Goal: Book appointment/travel/reservation

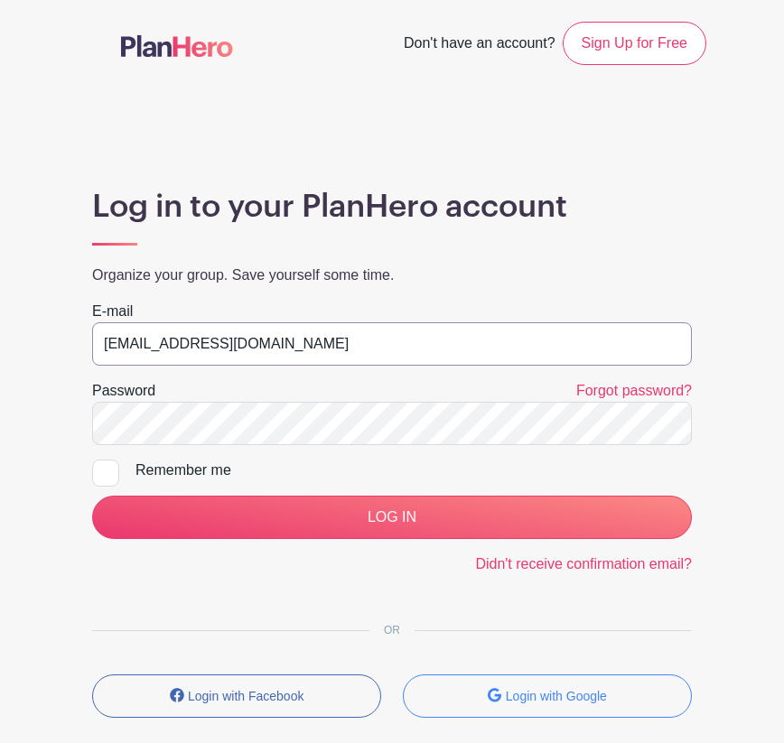
type input "STEWARDS@SOUTHENDFESTIVALOFPERFORMINGARTS.COM"
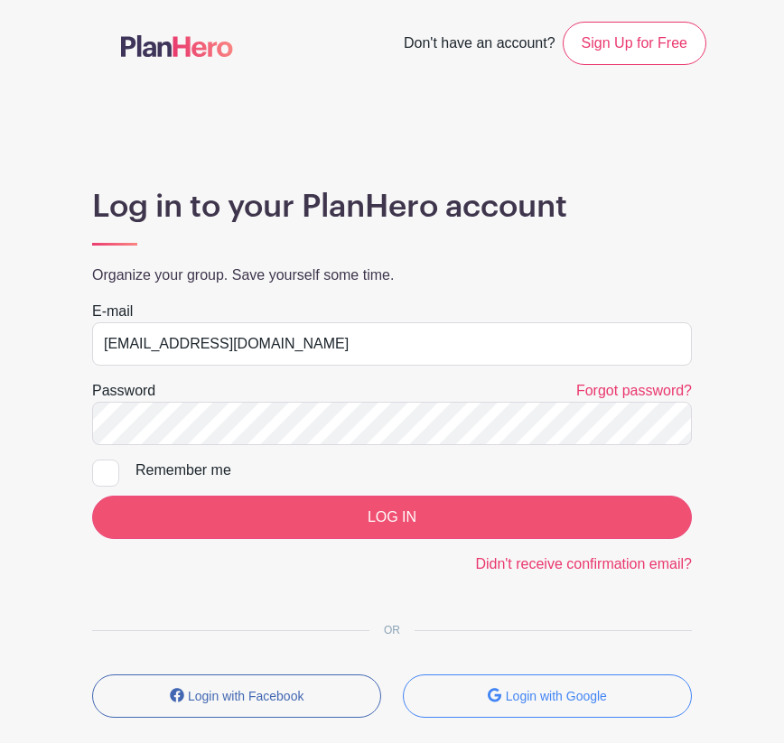
click at [336, 522] on input "LOG IN" at bounding box center [392, 517] width 600 height 43
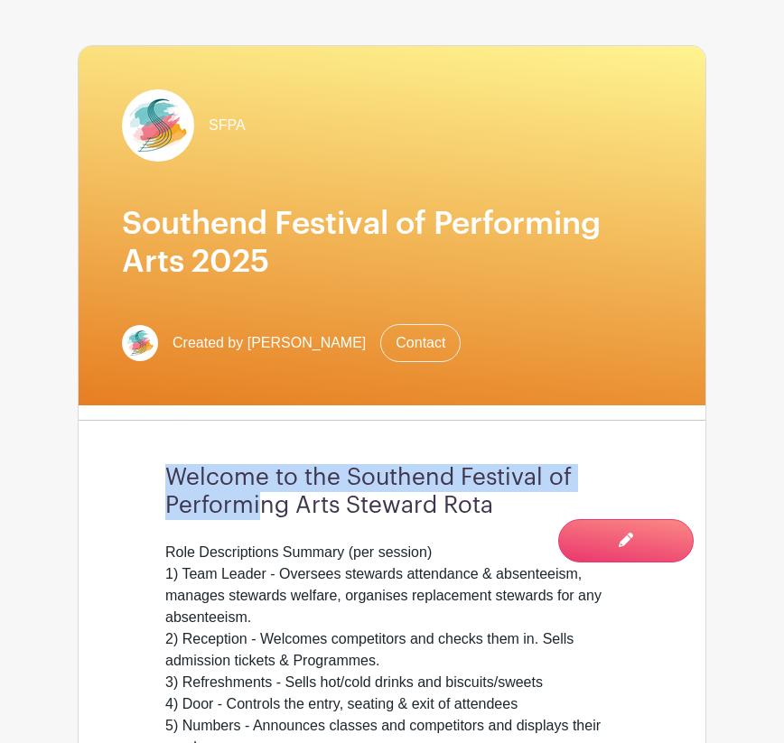
scroll to position [241, 0]
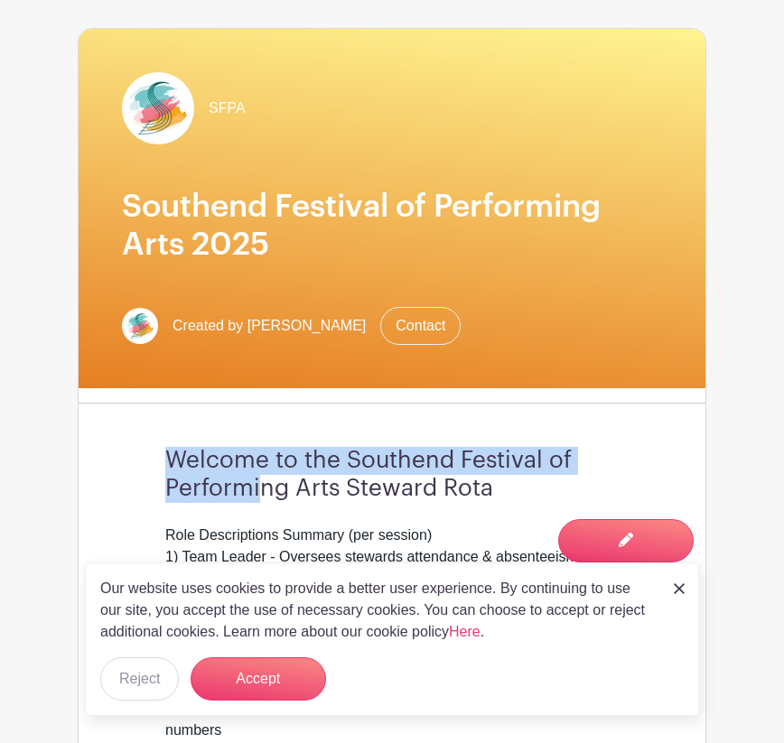
click at [590, 412] on div "SFPA Southend Festival of Performing Arts 2025 Created by tim browne Contact We…" at bounding box center [392, 459] width 629 height 862
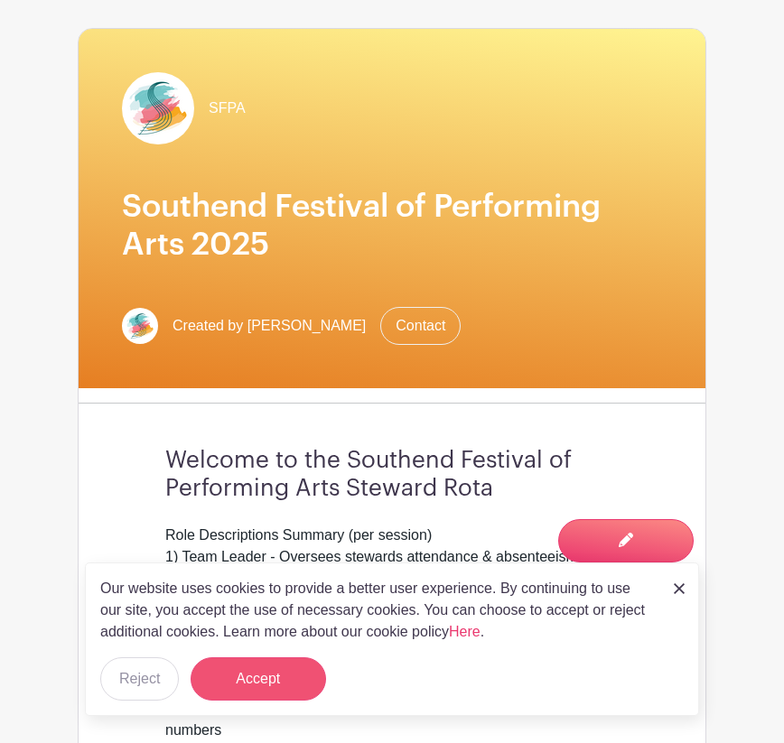
click at [289, 675] on button "Accept" at bounding box center [258, 678] width 135 height 43
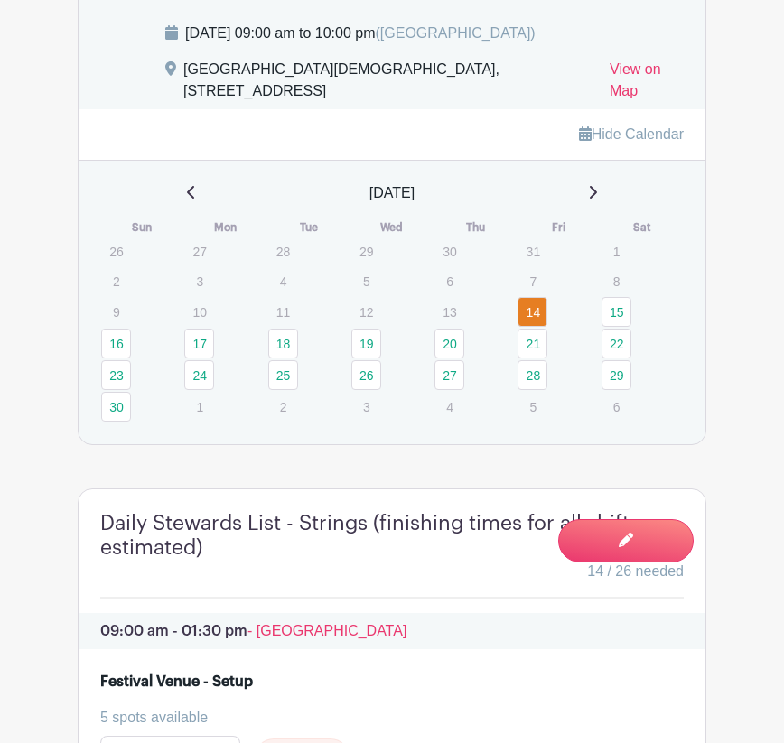
scroll to position [1477, 0]
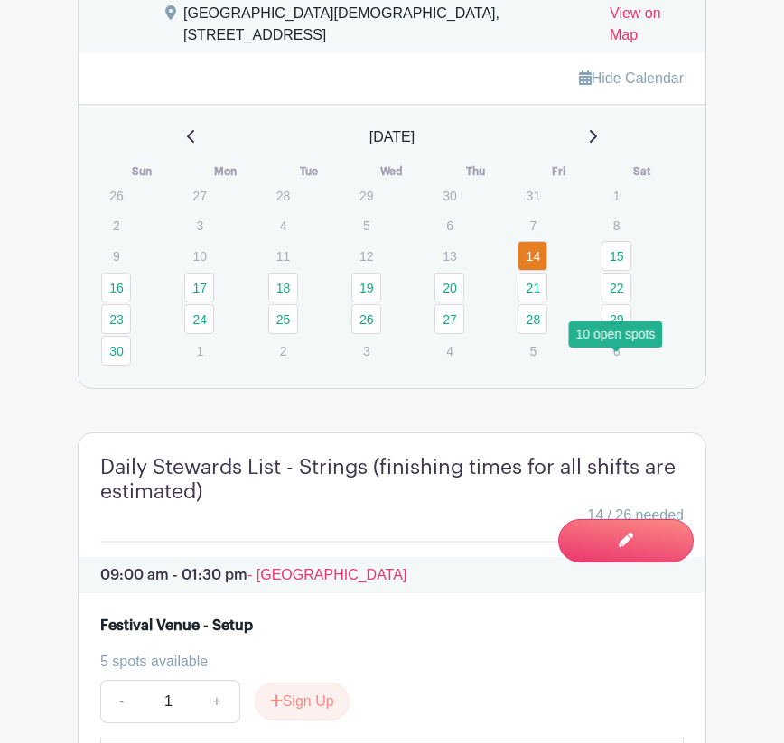
click at [615, 334] on link "29" at bounding box center [616, 319] width 30 height 30
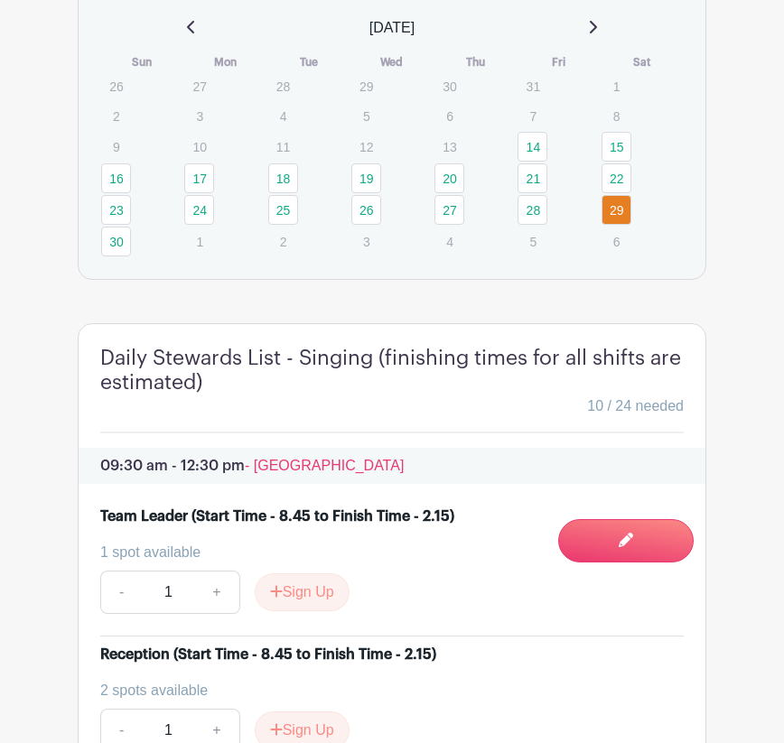
scroll to position [1591, 0]
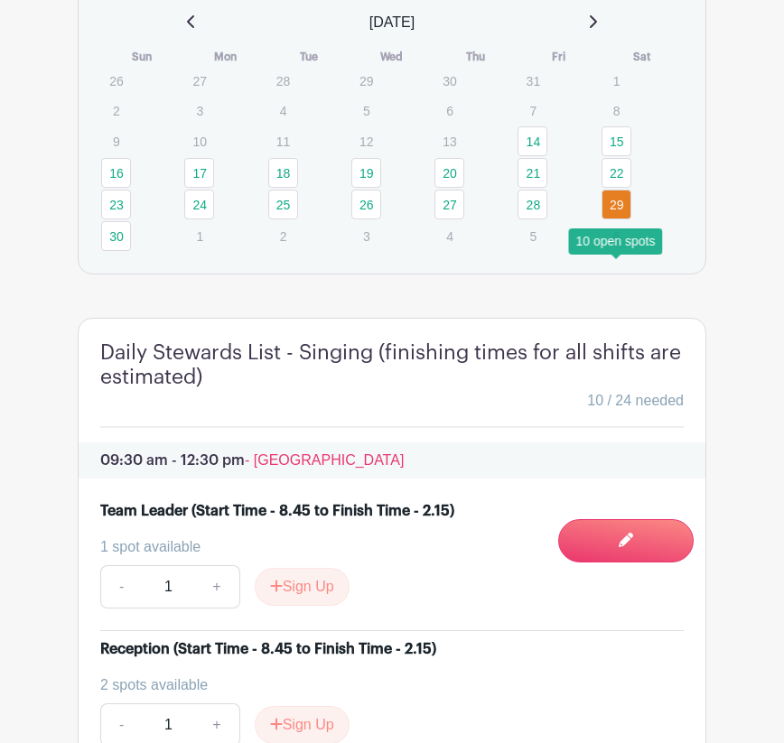
click at [613, 219] on link "29" at bounding box center [616, 205] width 30 height 30
click at [119, 251] on link "30" at bounding box center [116, 236] width 30 height 30
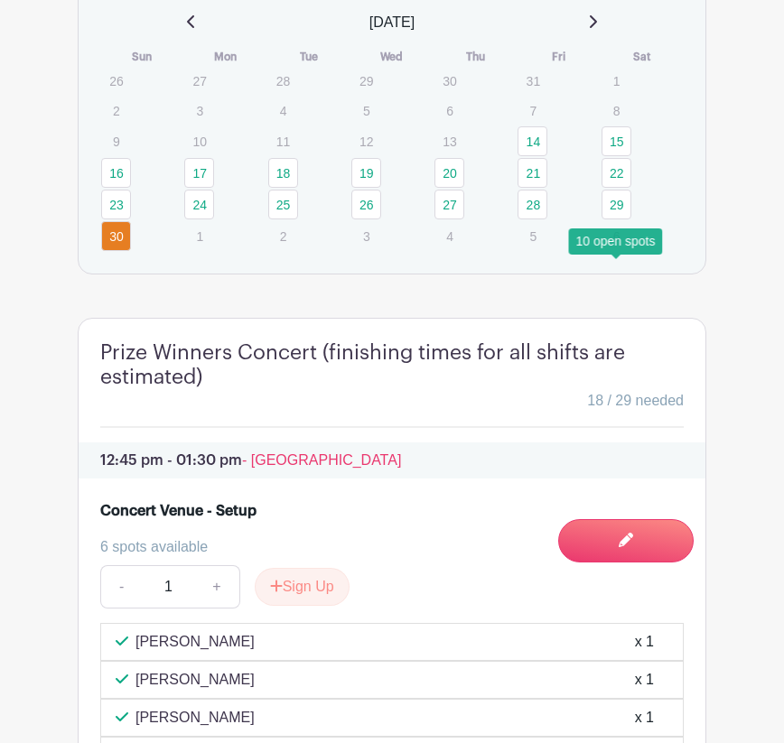
click at [611, 219] on link "29" at bounding box center [616, 205] width 30 height 30
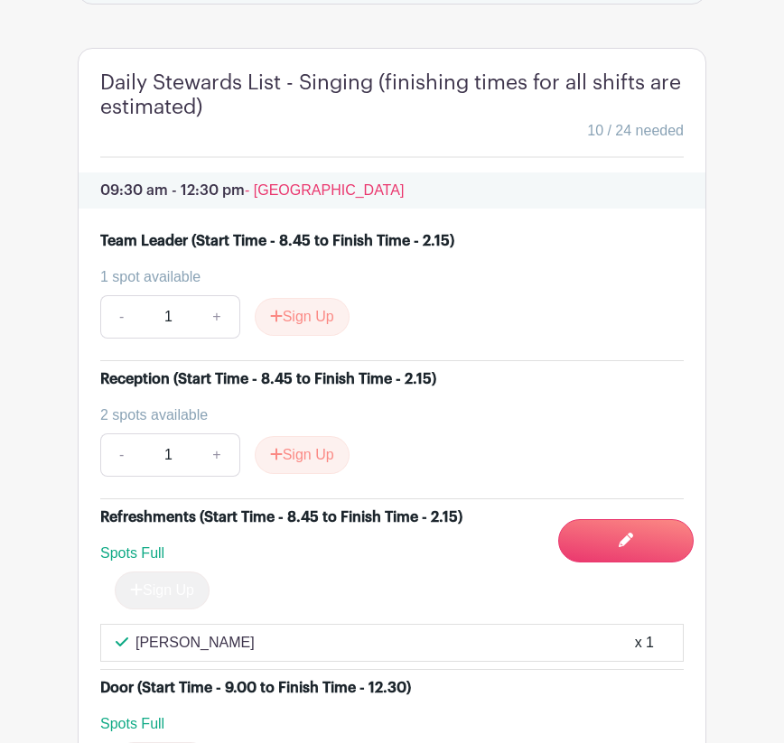
scroll to position [1661, 0]
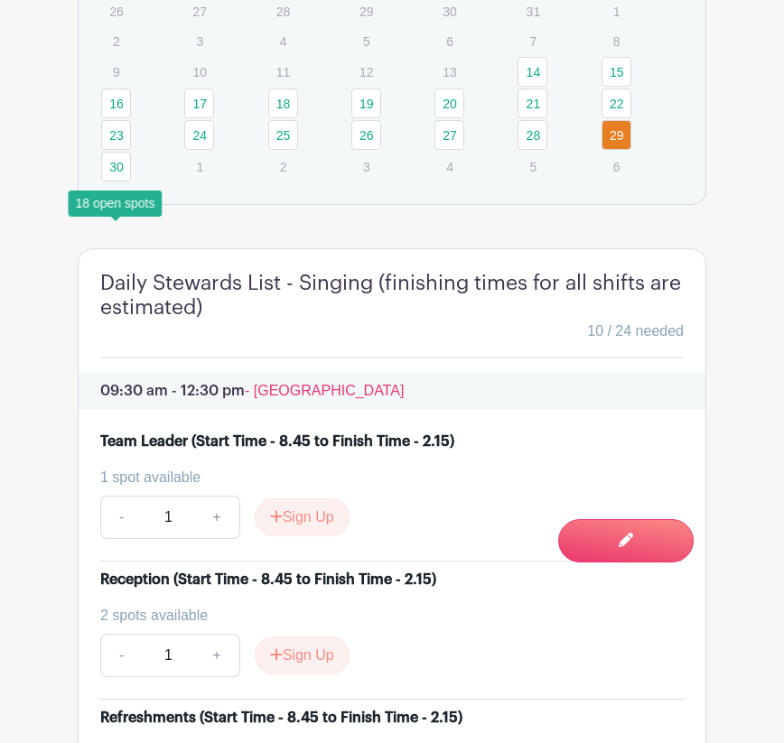
click at [117, 182] on link "30" at bounding box center [116, 167] width 30 height 30
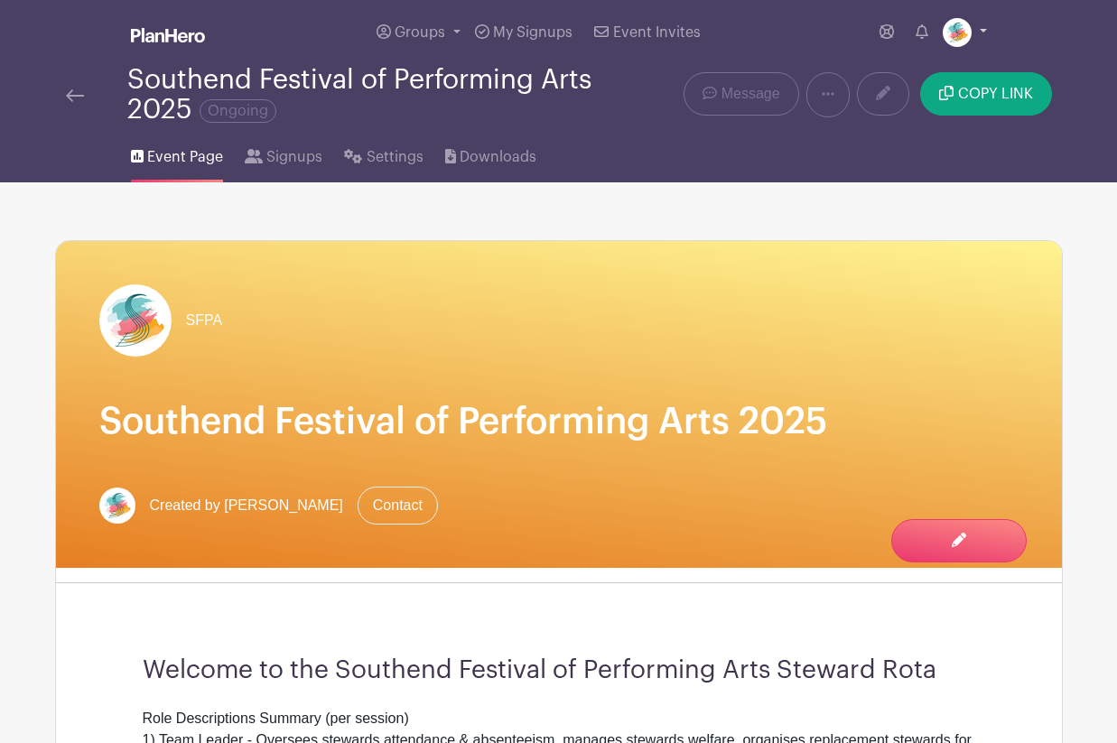
click at [783, 33] on link at bounding box center [965, 32] width 44 height 29
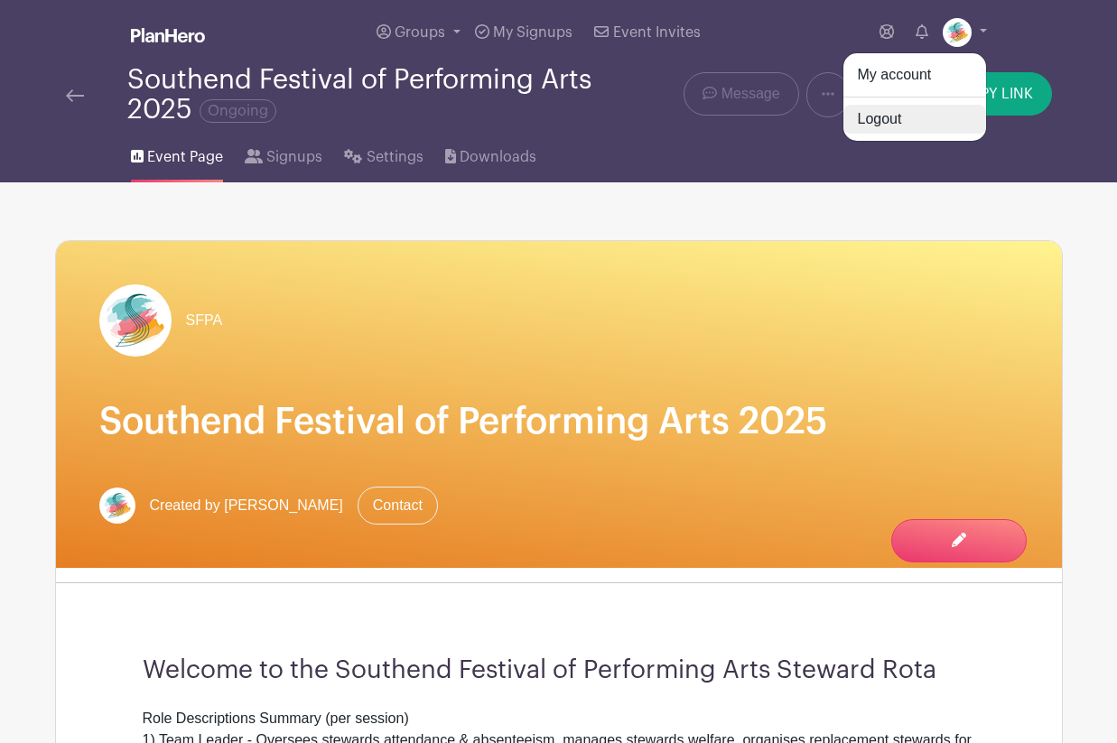
click at [783, 125] on link "Logout" at bounding box center [915, 119] width 143 height 29
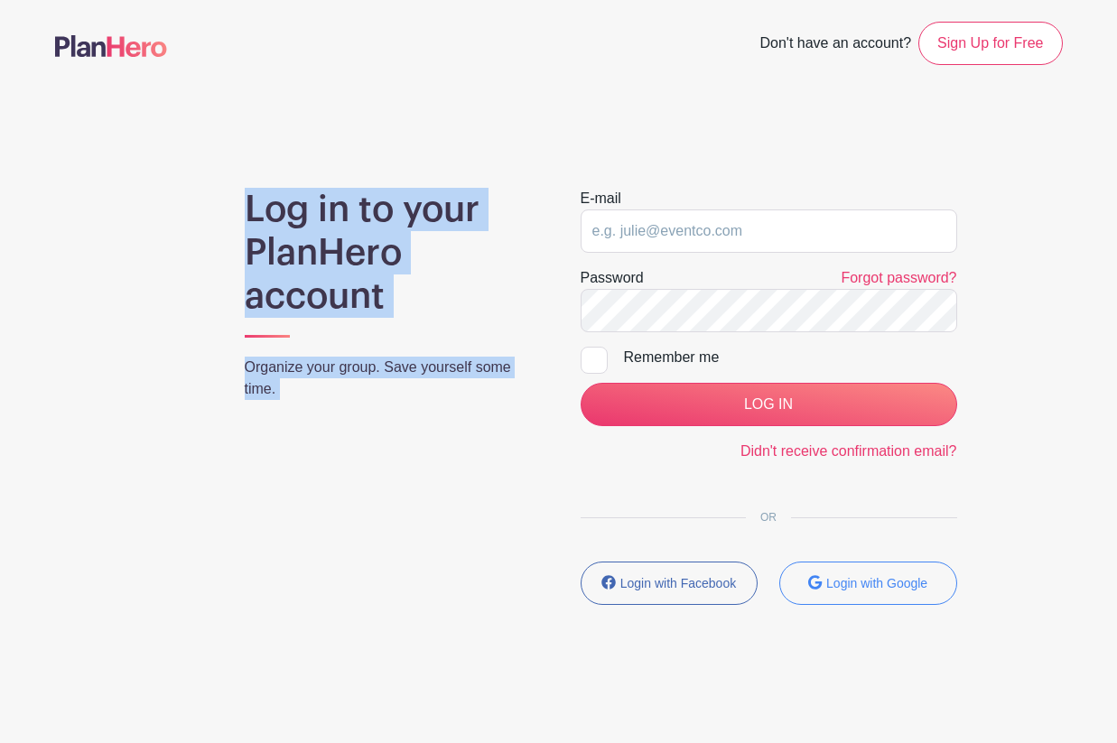
drag, startPoint x: 941, startPoint y: 124, endPoint x: 942, endPoint y: 7, distance: 116.5
click at [783, 7] on main "Don't have an account? Sign Up for Free Log in to your PlanHero account Organiz…" at bounding box center [558, 366] width 1117 height 732
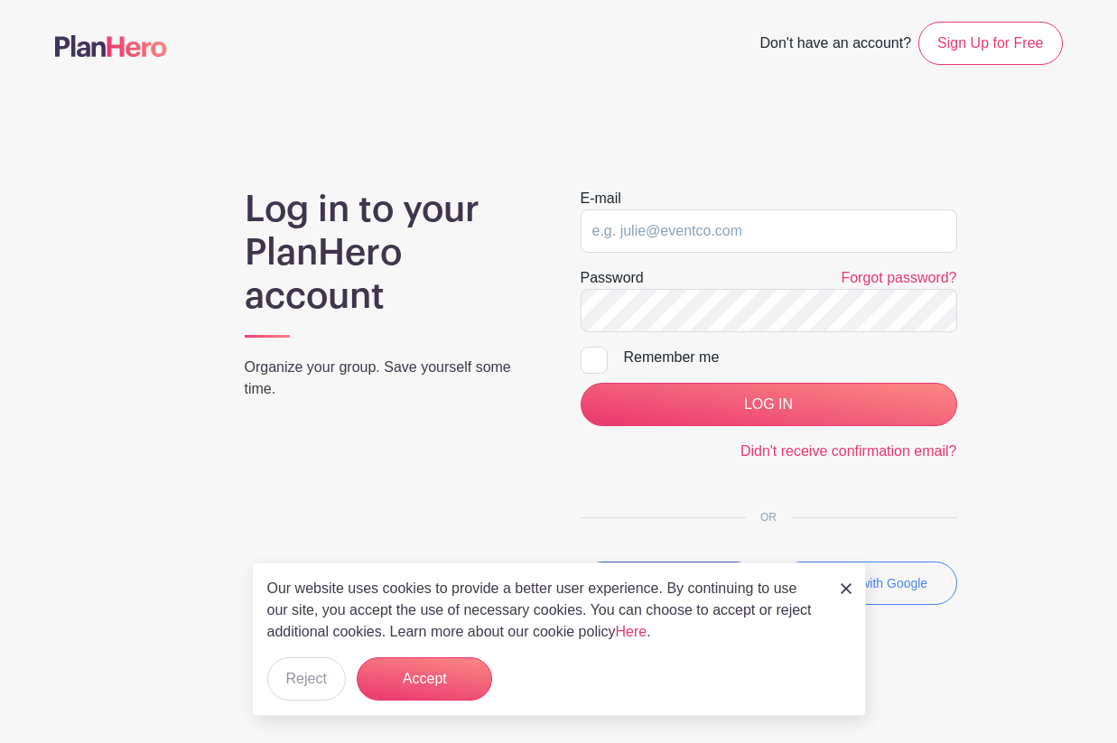
click at [33, 229] on main "Don't have an account? Sign Up for Free Log in to your PlanHero account Organiz…" at bounding box center [558, 366] width 1117 height 732
type input "[EMAIL_ADDRESS][DOMAIN_NAME]"
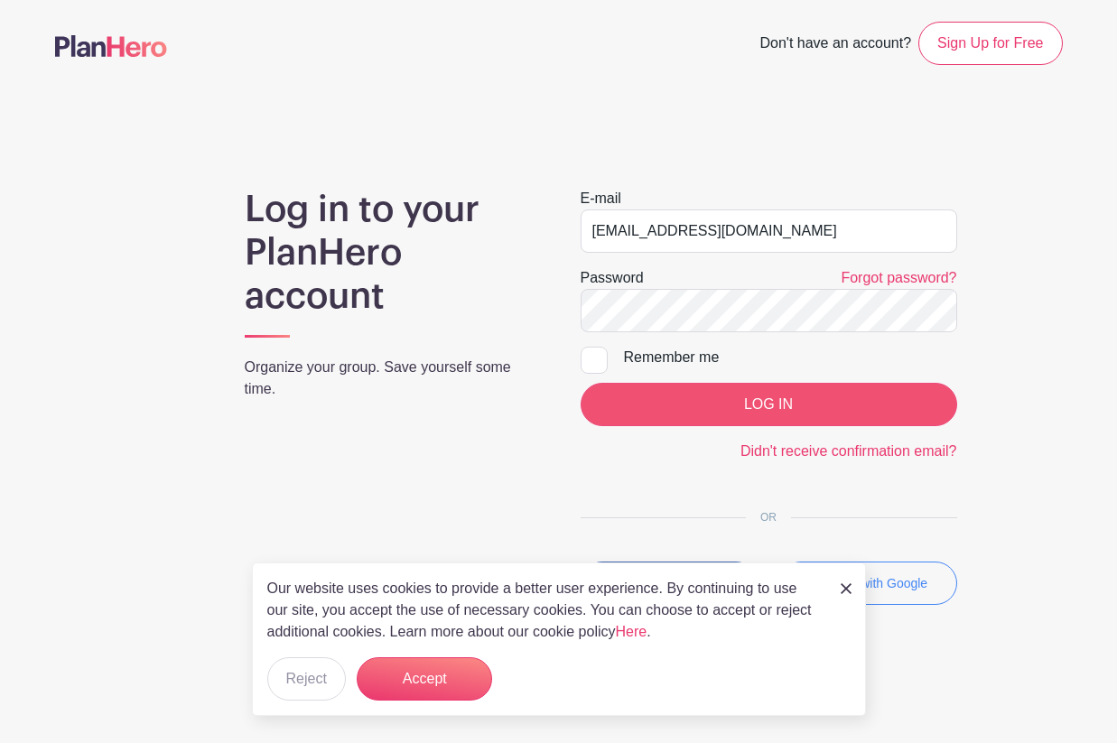
click at [722, 403] on input "LOG IN" at bounding box center [769, 404] width 377 height 43
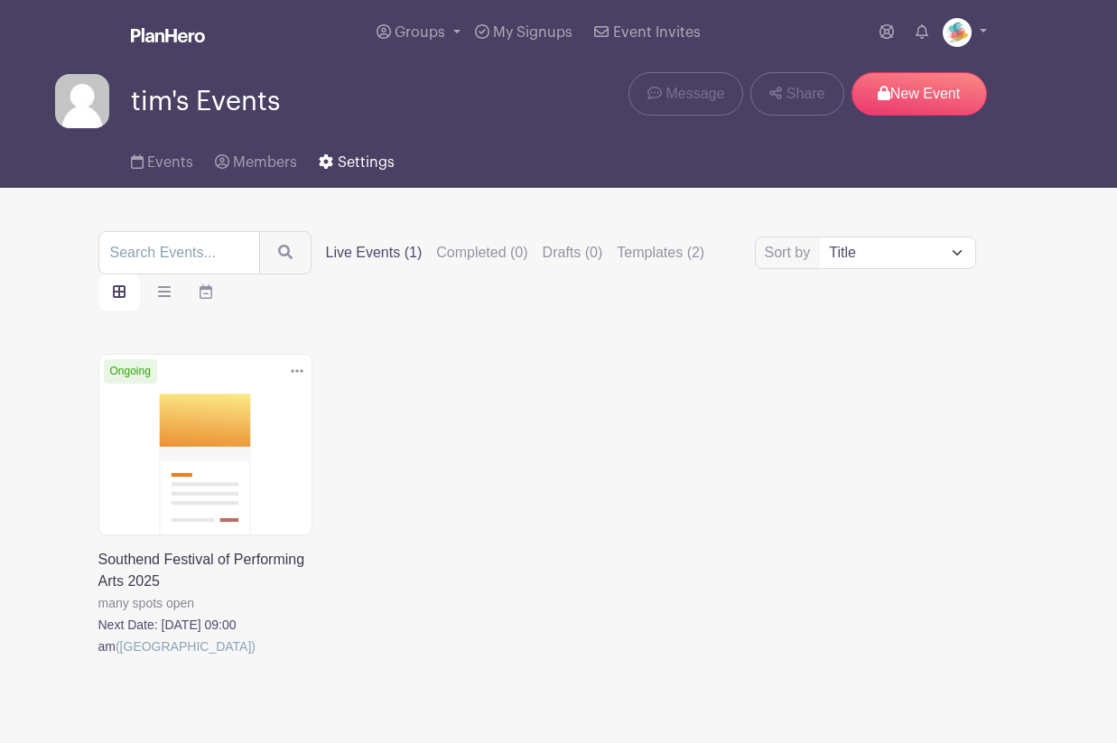
click at [358, 162] on span "Settings" at bounding box center [366, 162] width 57 height 14
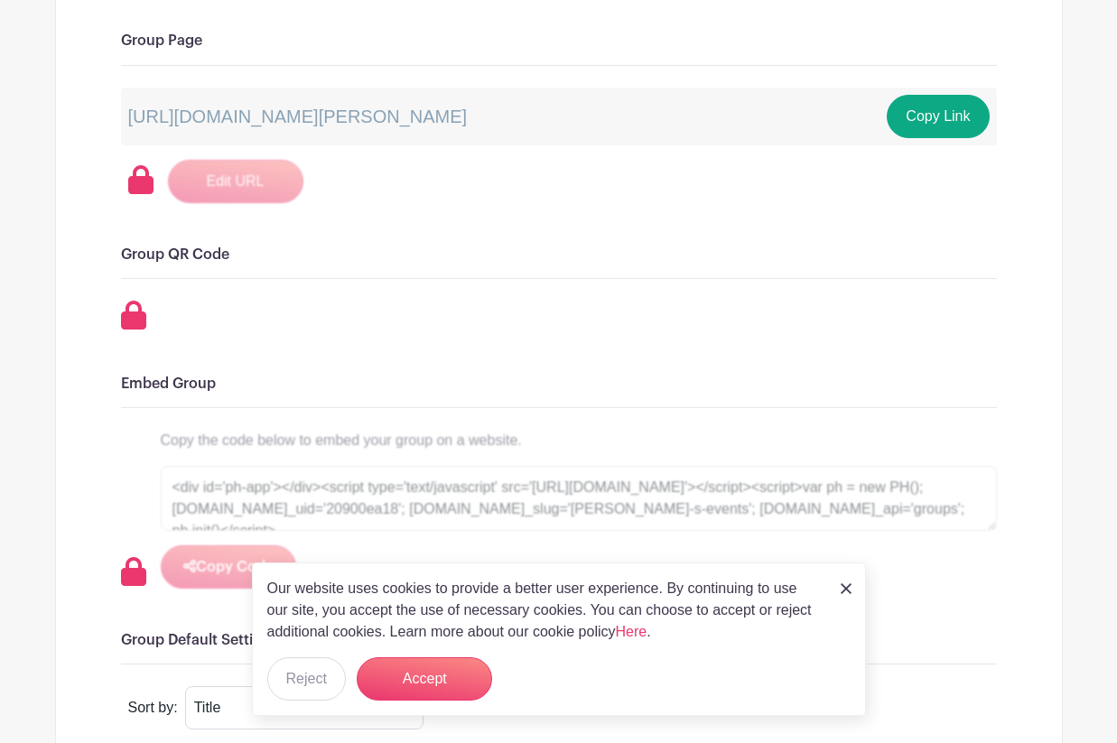
scroll to position [671, 0]
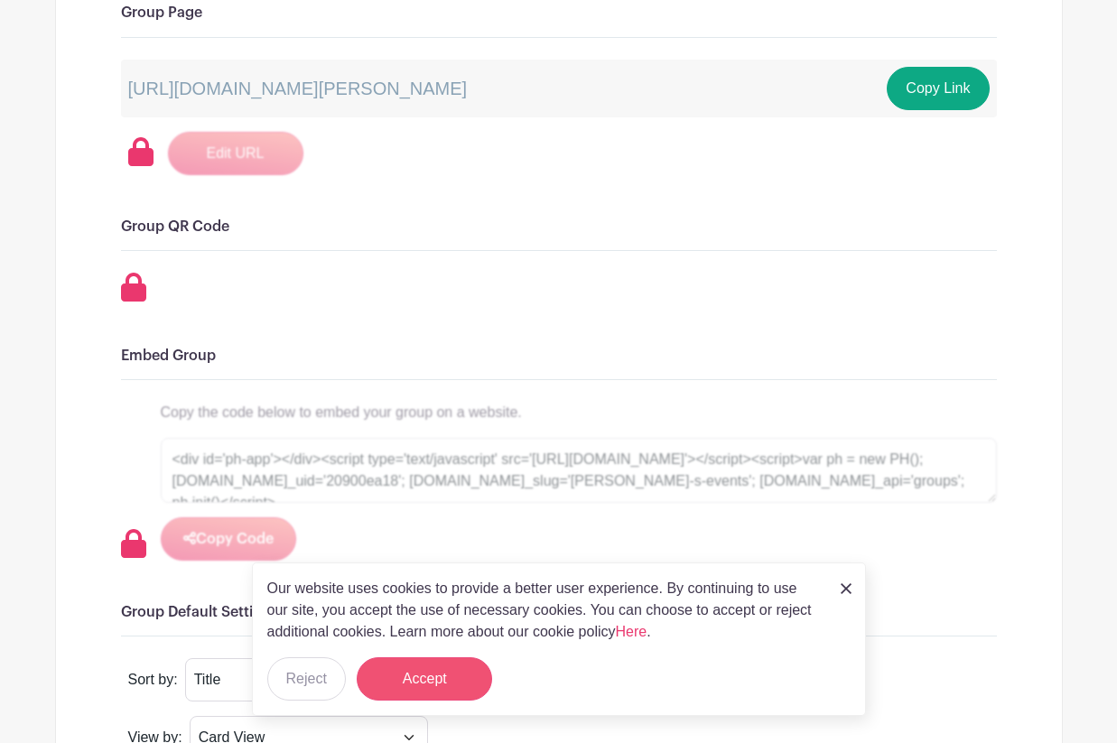
click at [414, 675] on button "Accept" at bounding box center [424, 678] width 135 height 43
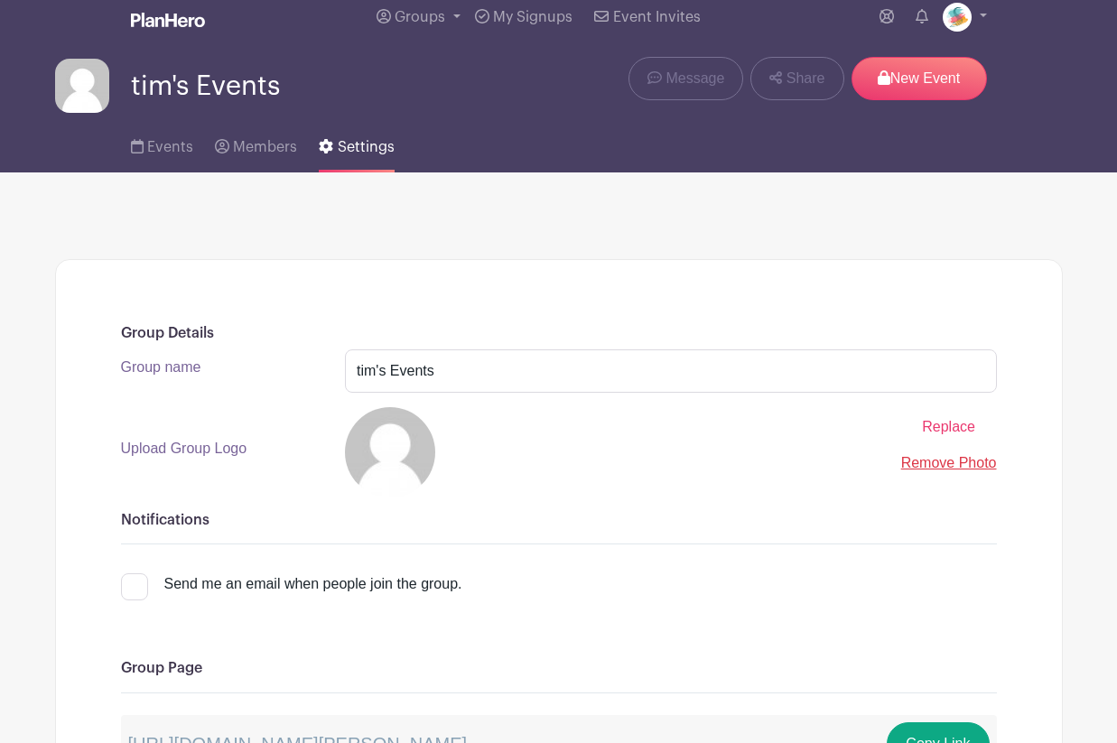
scroll to position [2, 0]
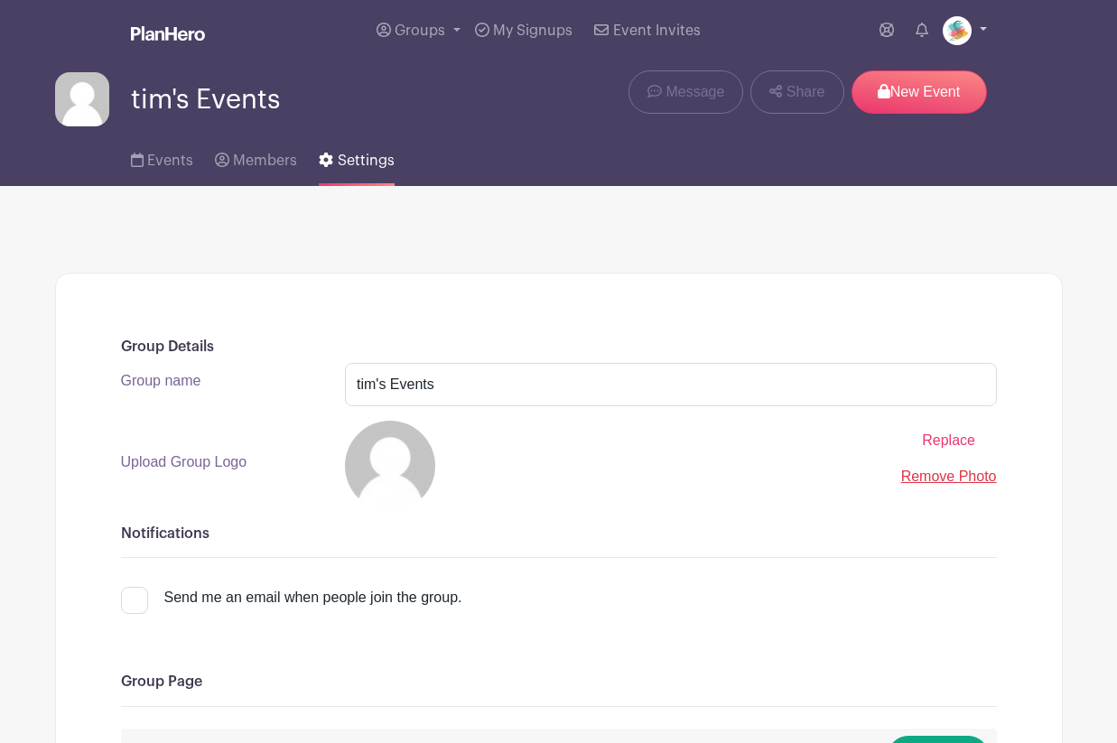
click at [983, 41] on link at bounding box center [965, 30] width 44 height 29
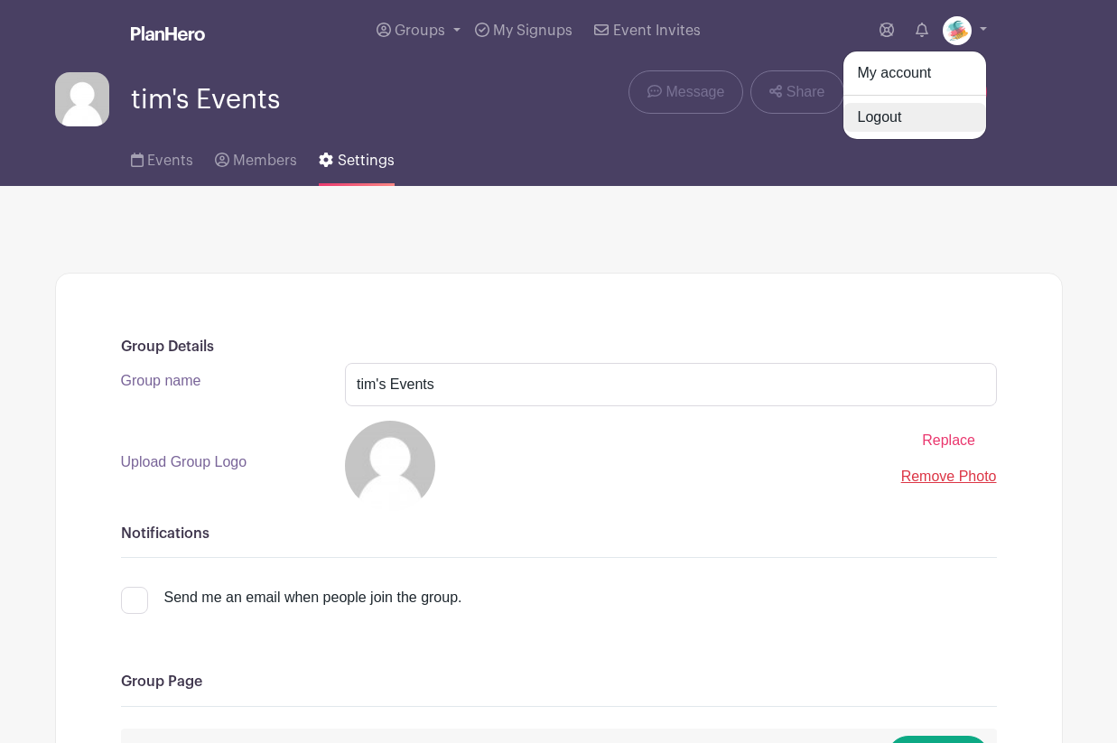
click at [898, 123] on link "Logout" at bounding box center [915, 117] width 143 height 29
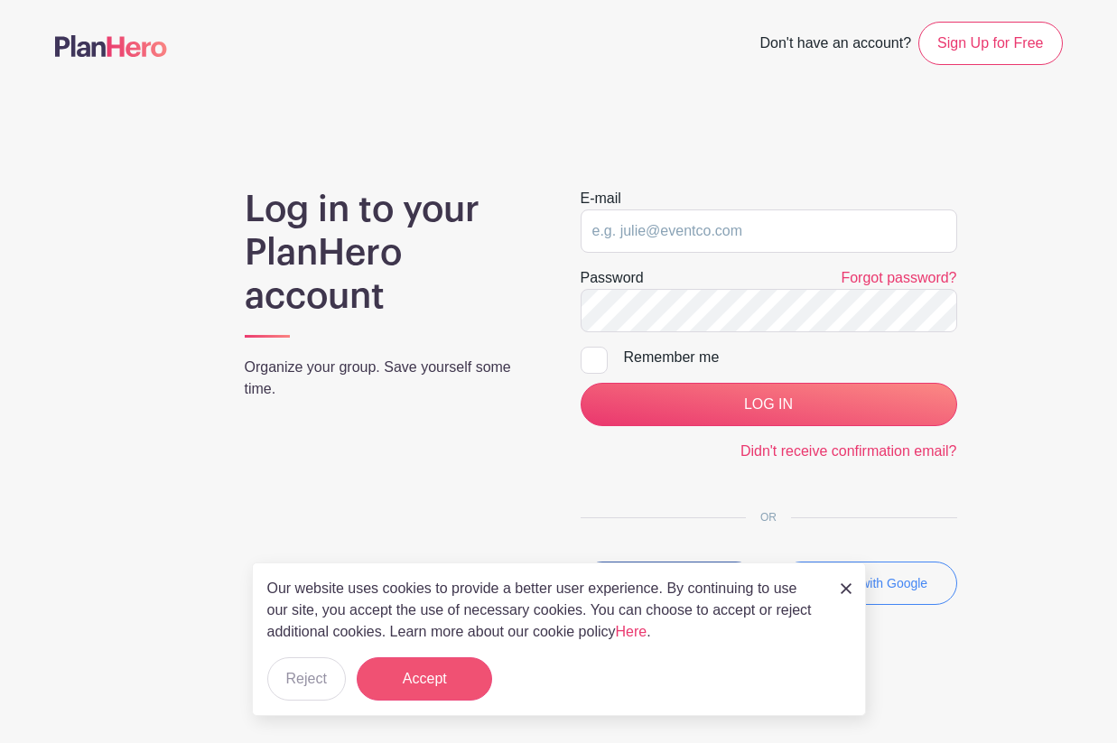
click at [426, 688] on button "Accept" at bounding box center [424, 678] width 135 height 43
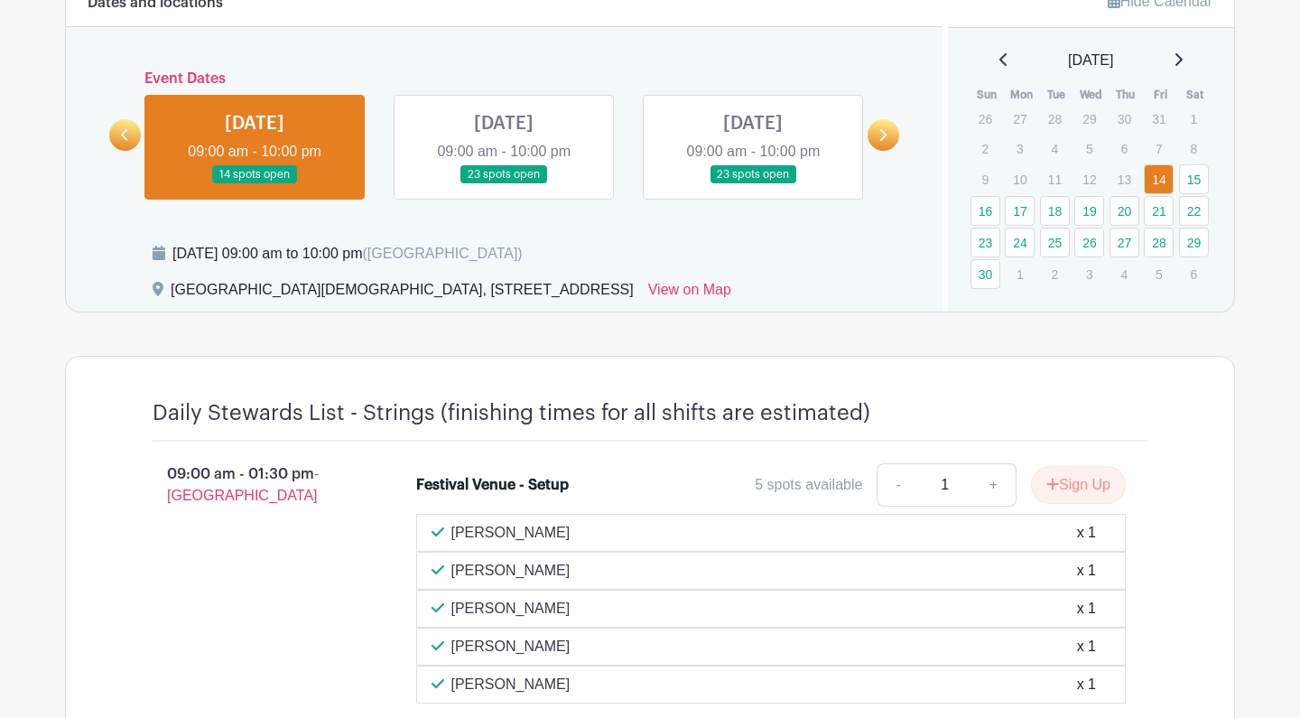
scroll to position [978, 0]
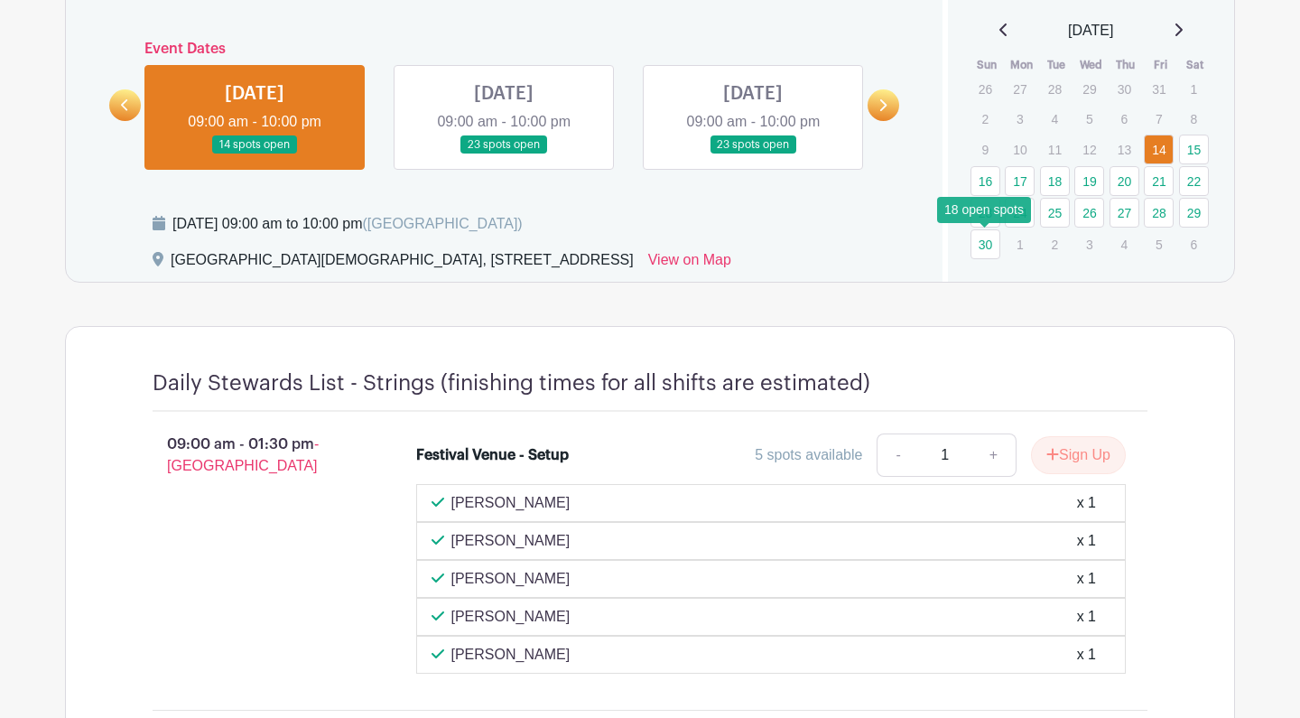
click at [816, 247] on link "30" at bounding box center [986, 244] width 30 height 30
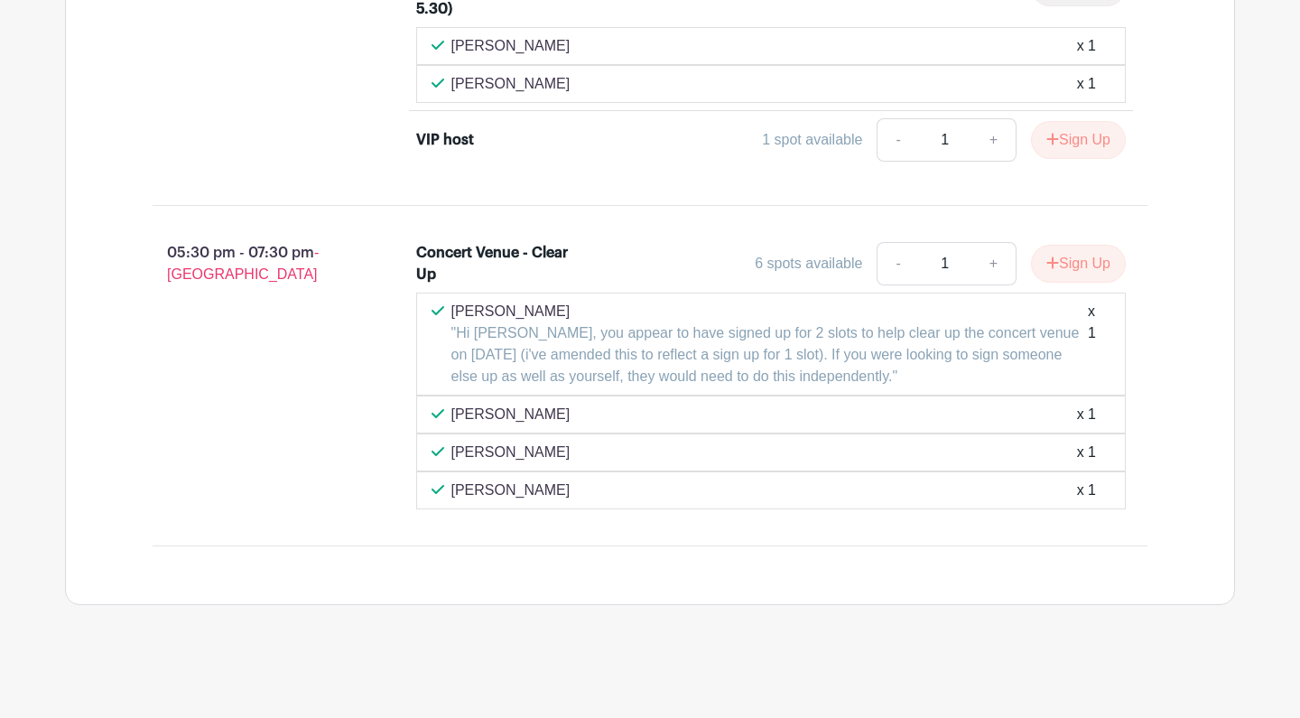
scroll to position [2050, 0]
